Goal: Task Accomplishment & Management: Manage account settings

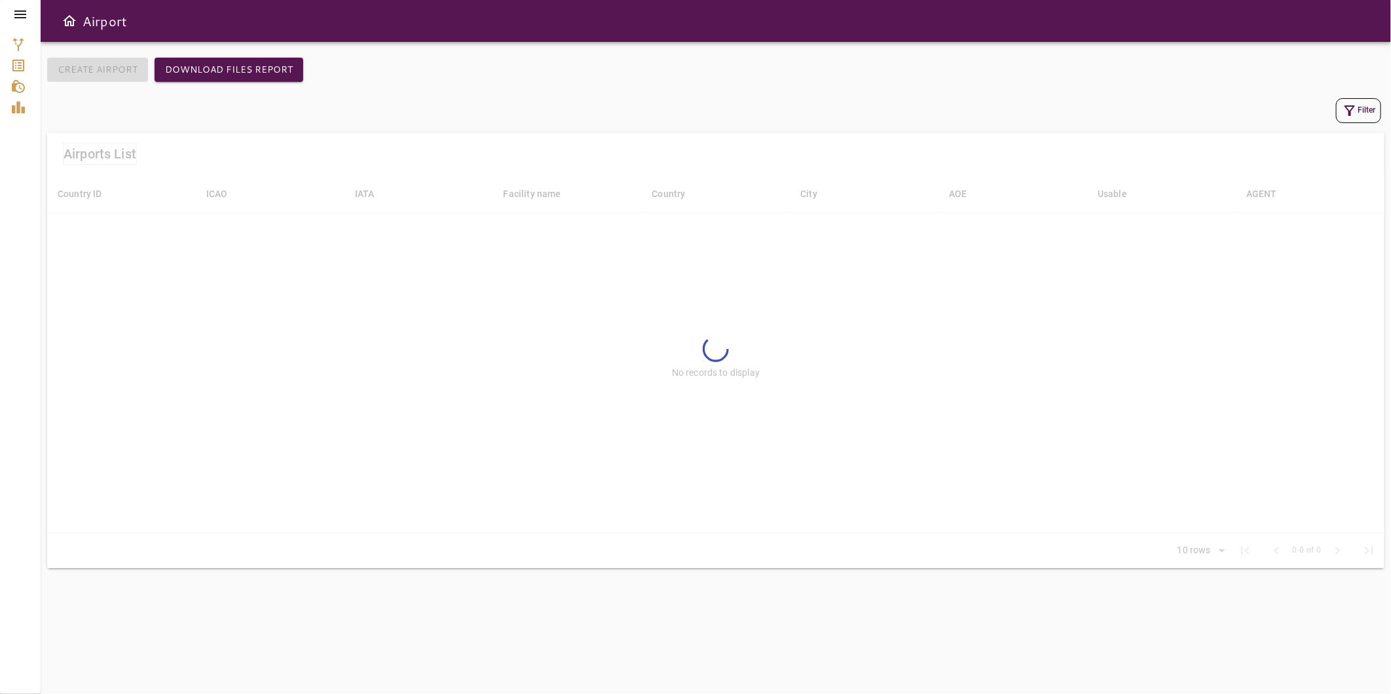
click at [17, 15] on icon at bounding box center [20, 15] width 16 height 16
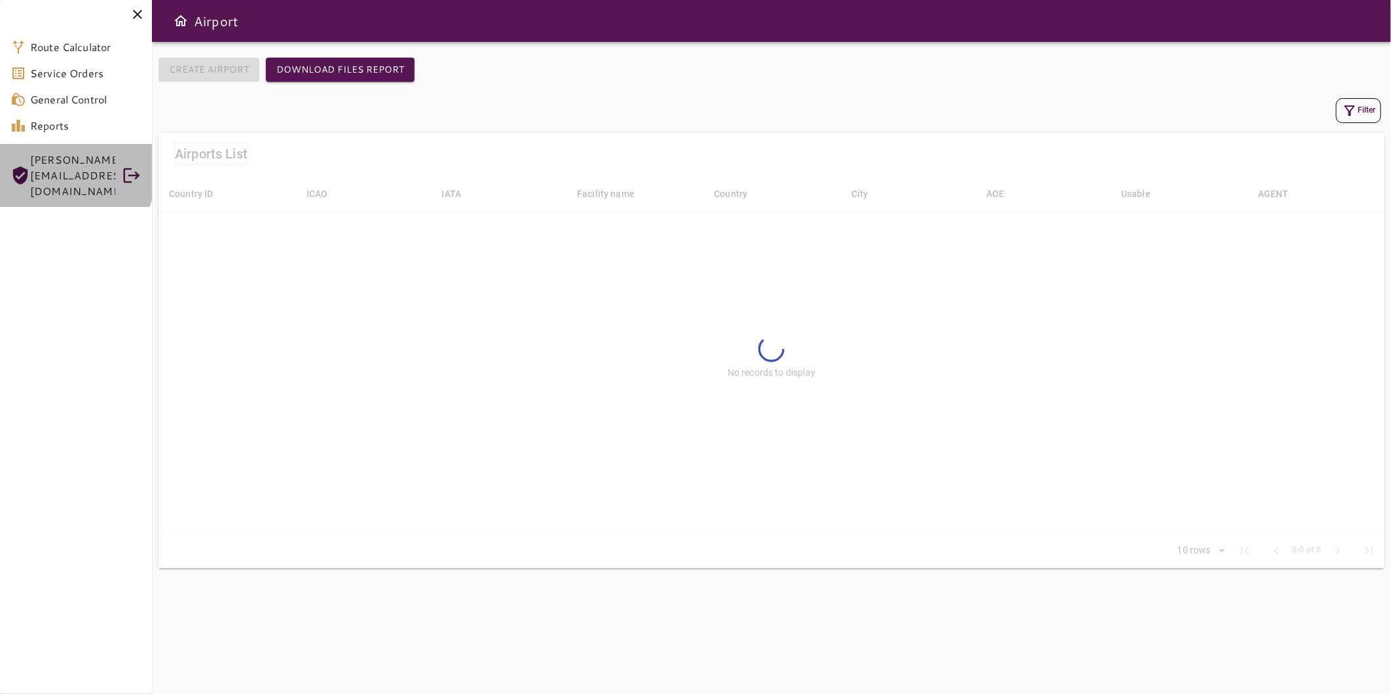
click at [57, 170] on div "[PERSON_NAME][EMAIL_ADDRESS][DOMAIN_NAME]" at bounding box center [76, 175] width 152 height 63
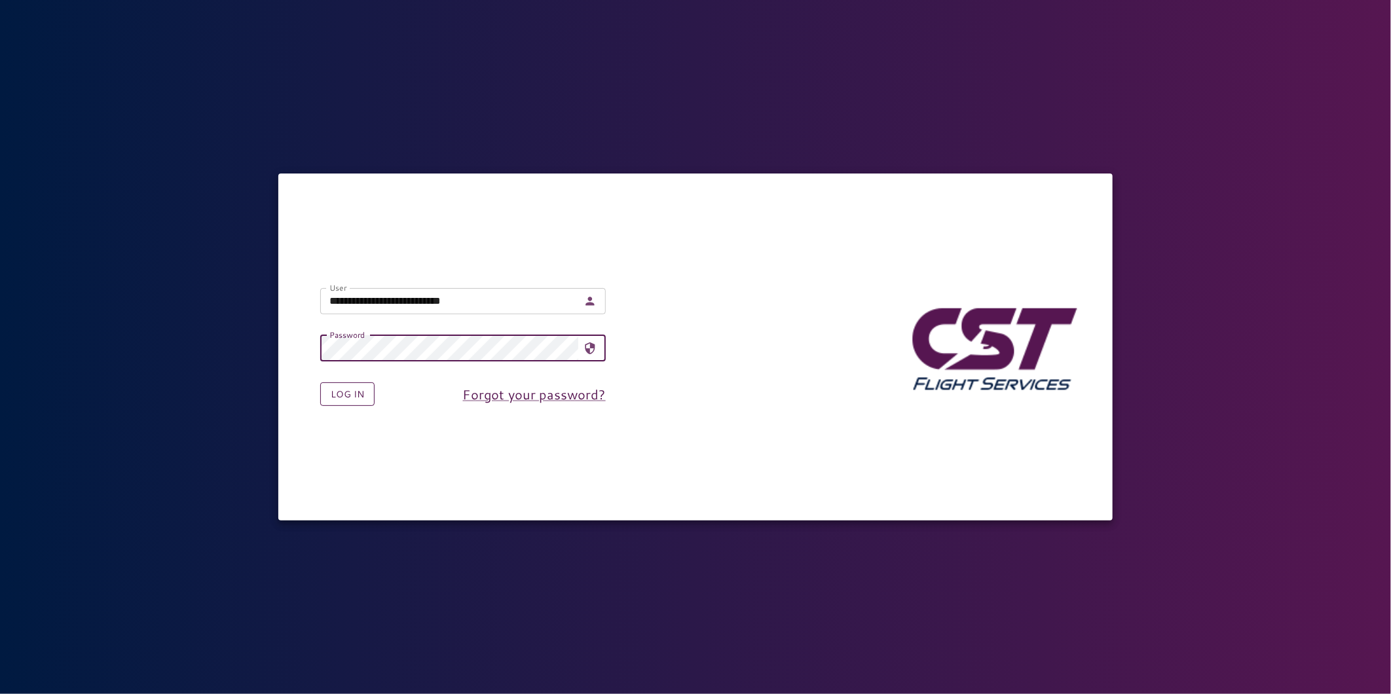
click at [333, 391] on button "Log in" at bounding box center [347, 394] width 54 height 24
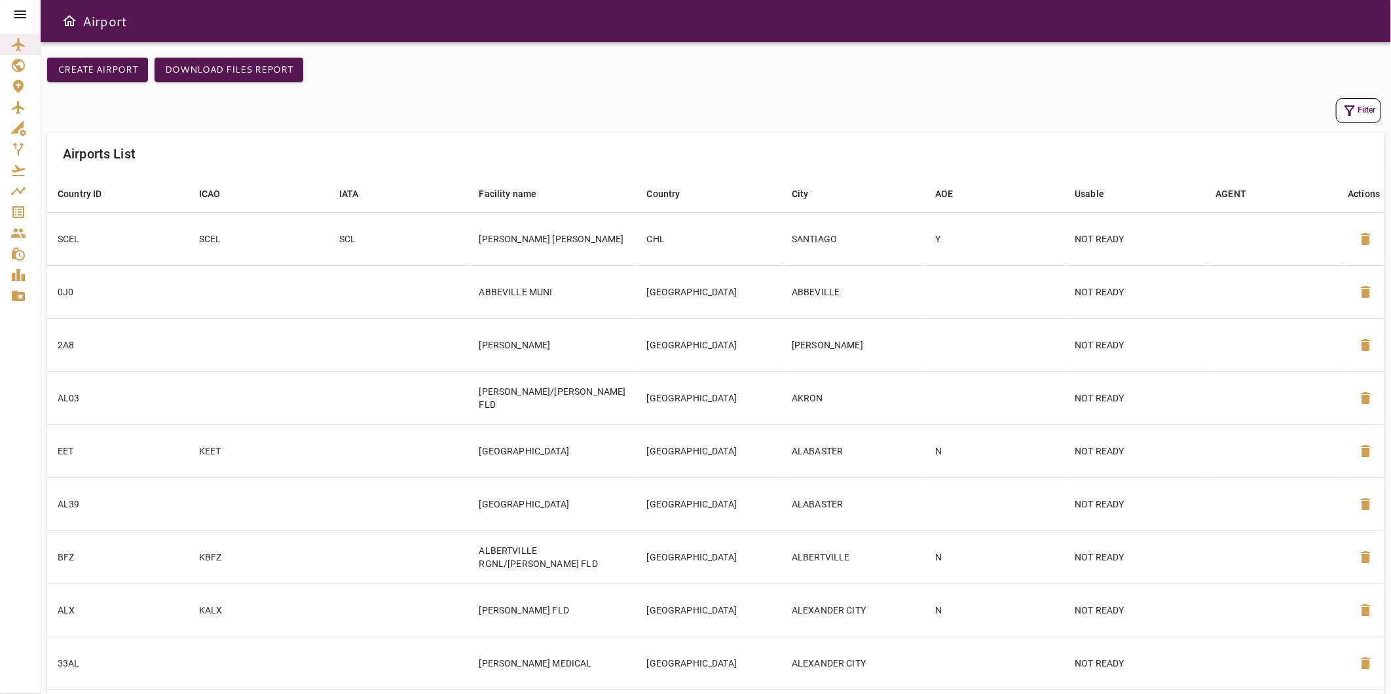
click at [14, 16] on icon at bounding box center [20, 15] width 16 height 16
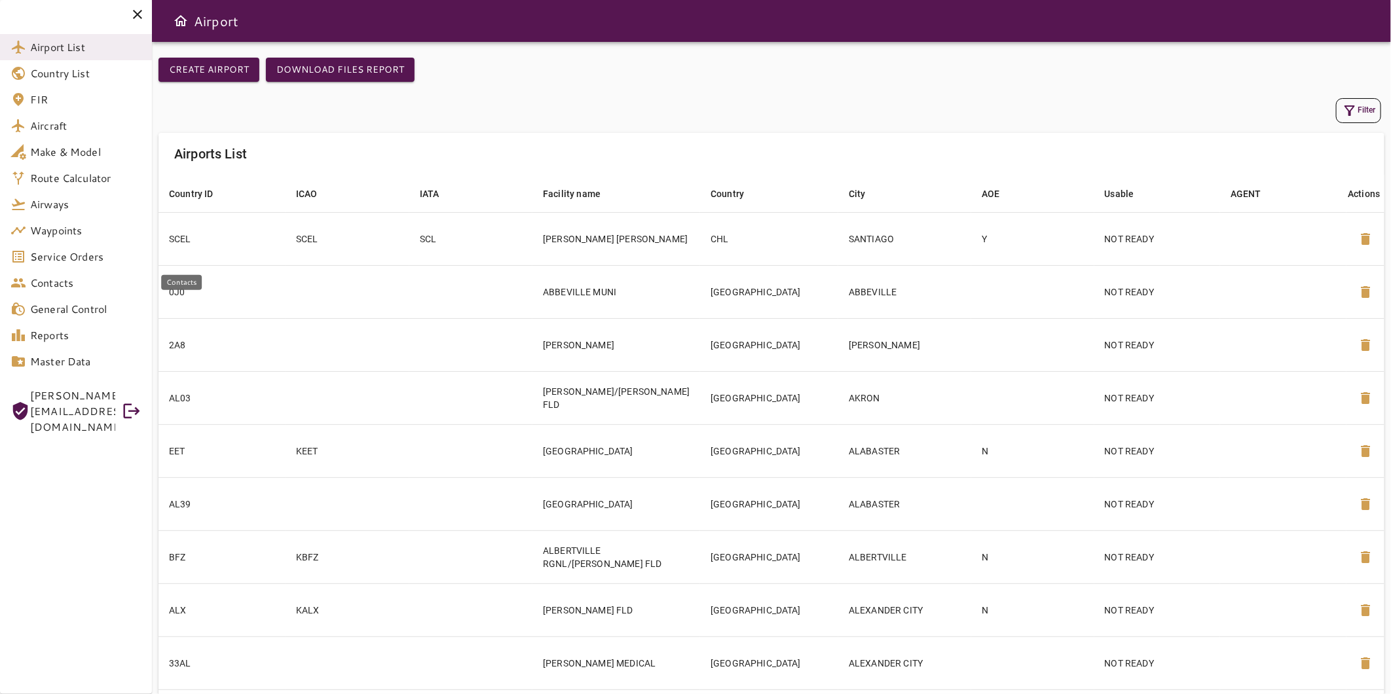
click at [67, 266] on link "Service Orders" at bounding box center [76, 257] width 152 height 26
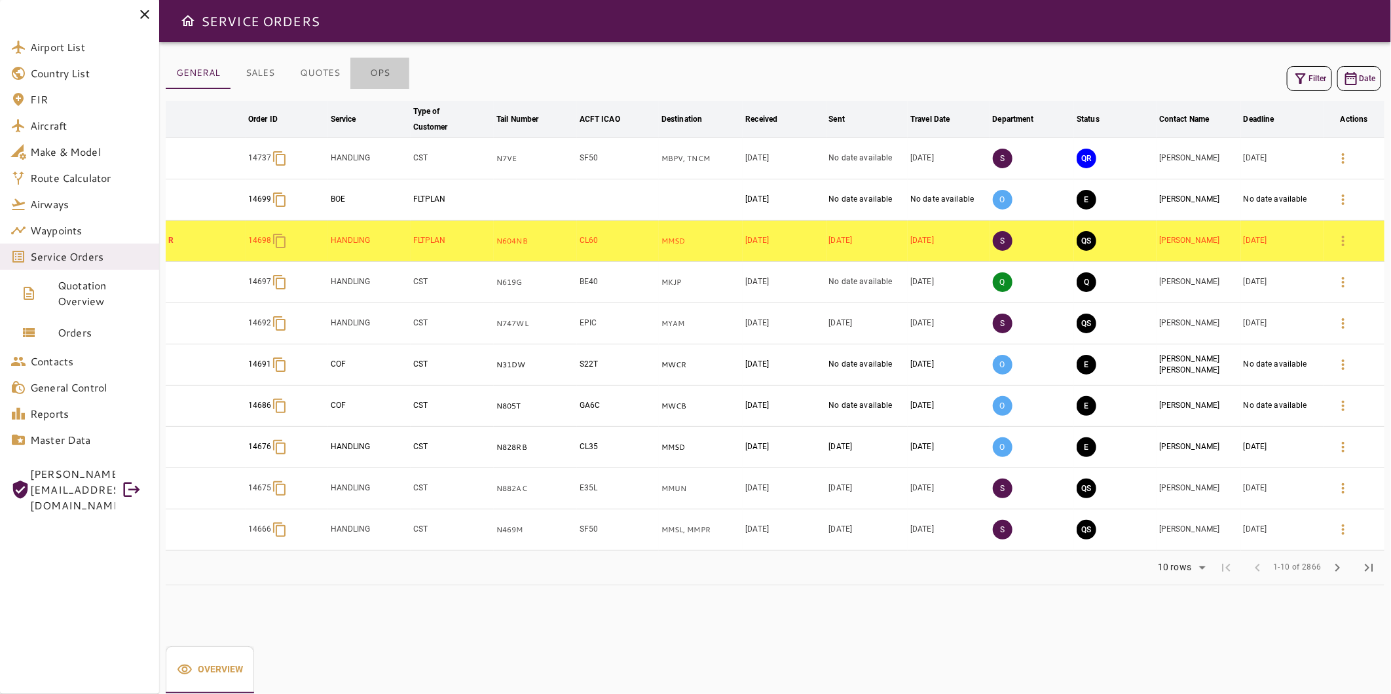
click at [376, 72] on button "OPS" at bounding box center [379, 73] width 59 height 31
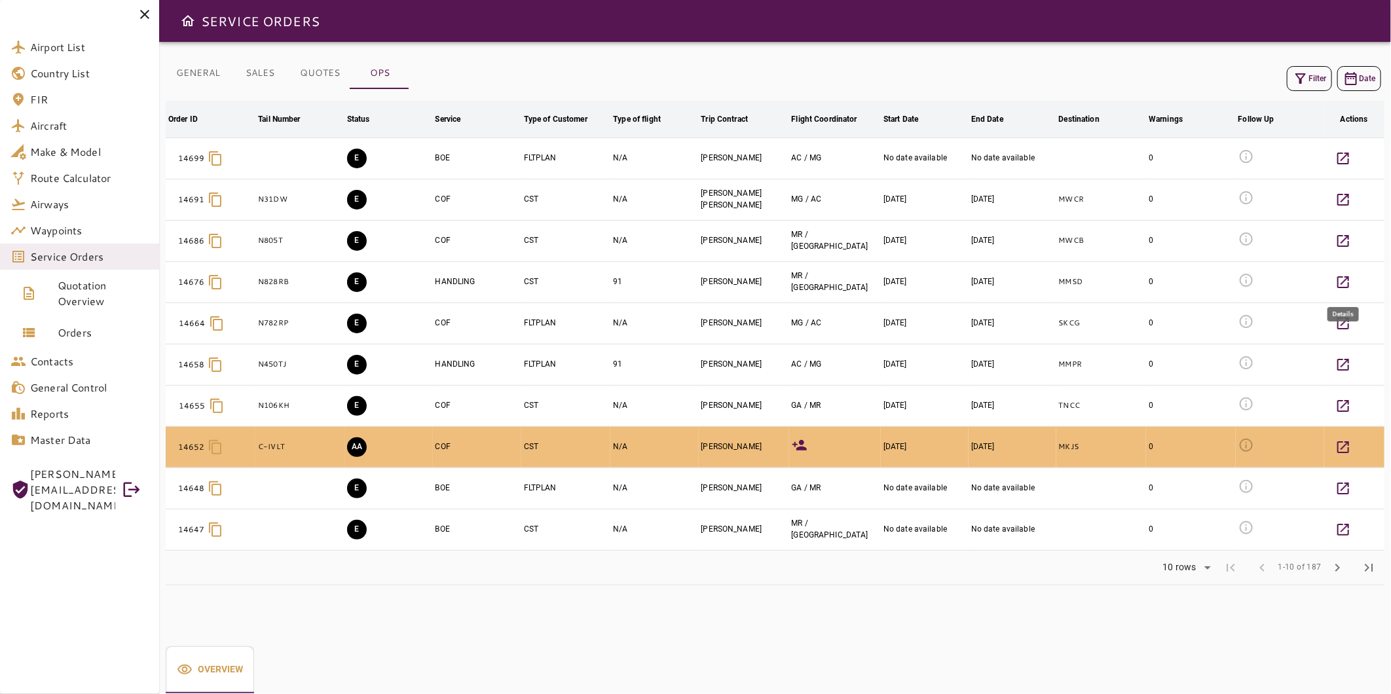
click at [1347, 282] on icon "button" at bounding box center [1343, 282] width 16 height 16
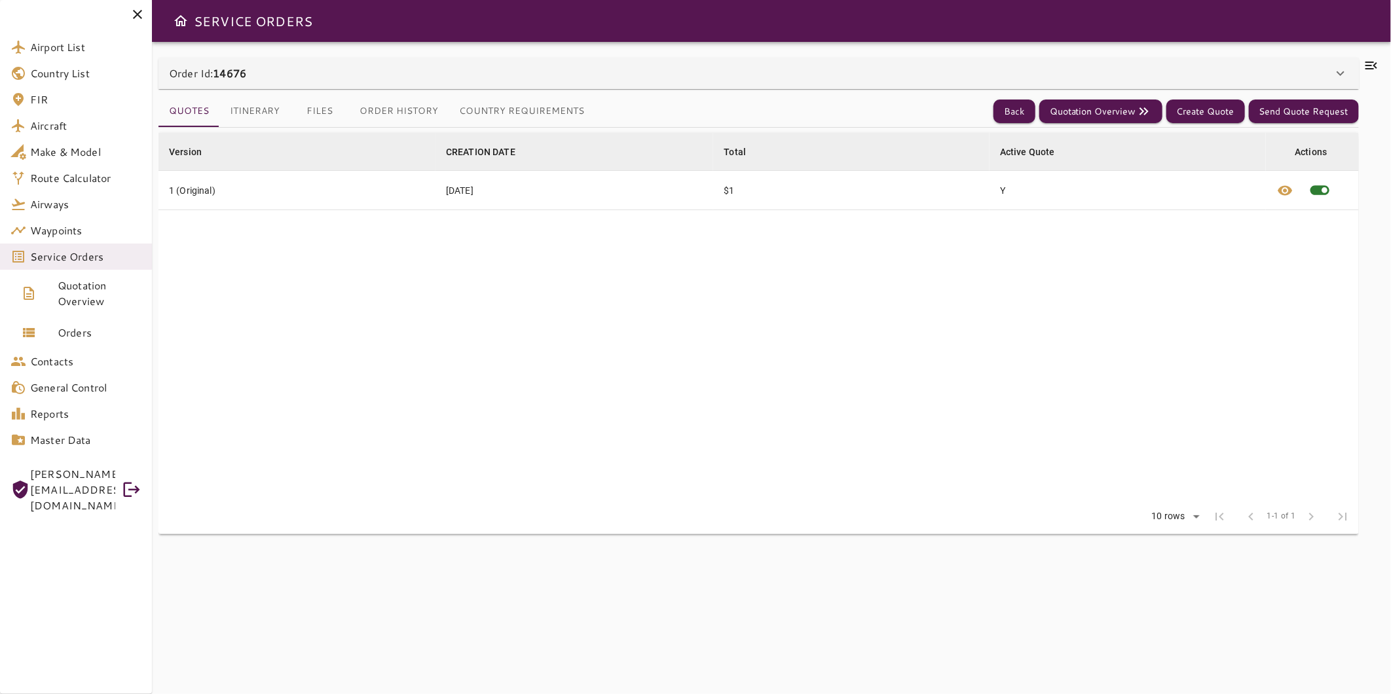
click at [270, 108] on button "Itinerary" at bounding box center [254, 111] width 71 height 31
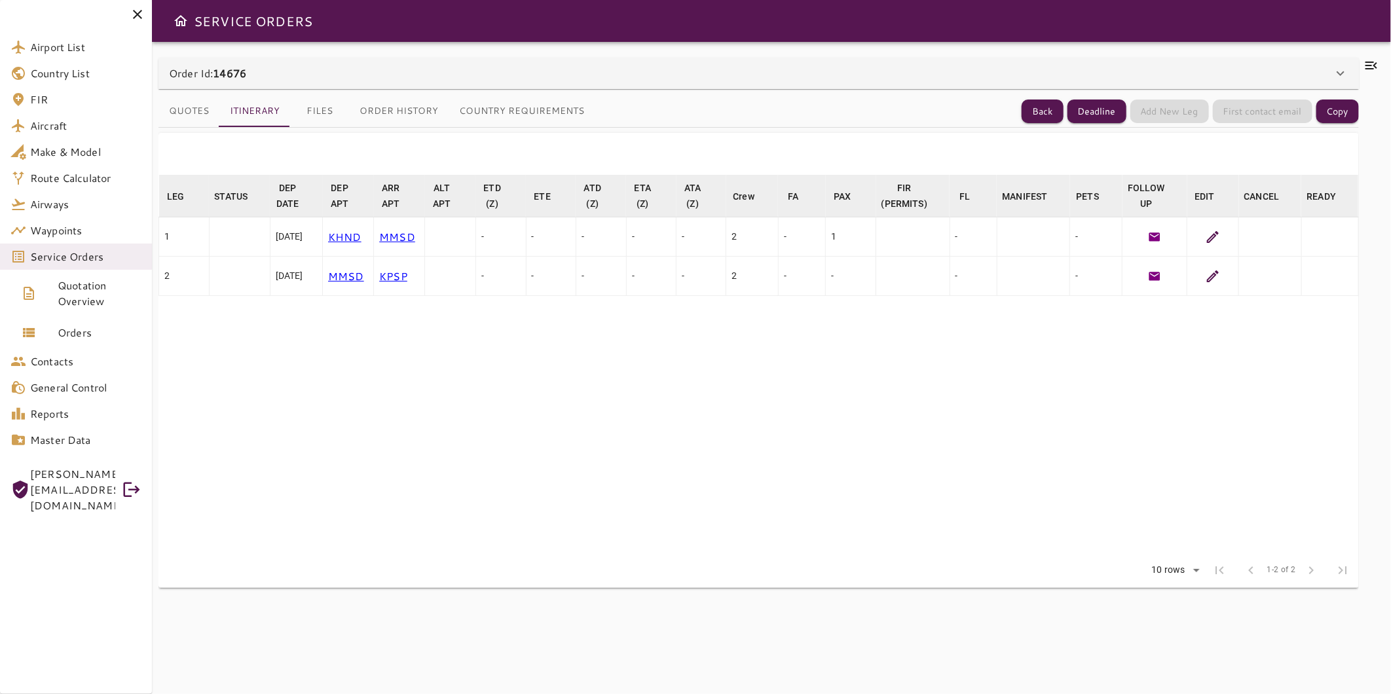
click at [1214, 241] on icon at bounding box center [1213, 237] width 16 height 16
